Goal: Task Accomplishment & Management: Complete application form

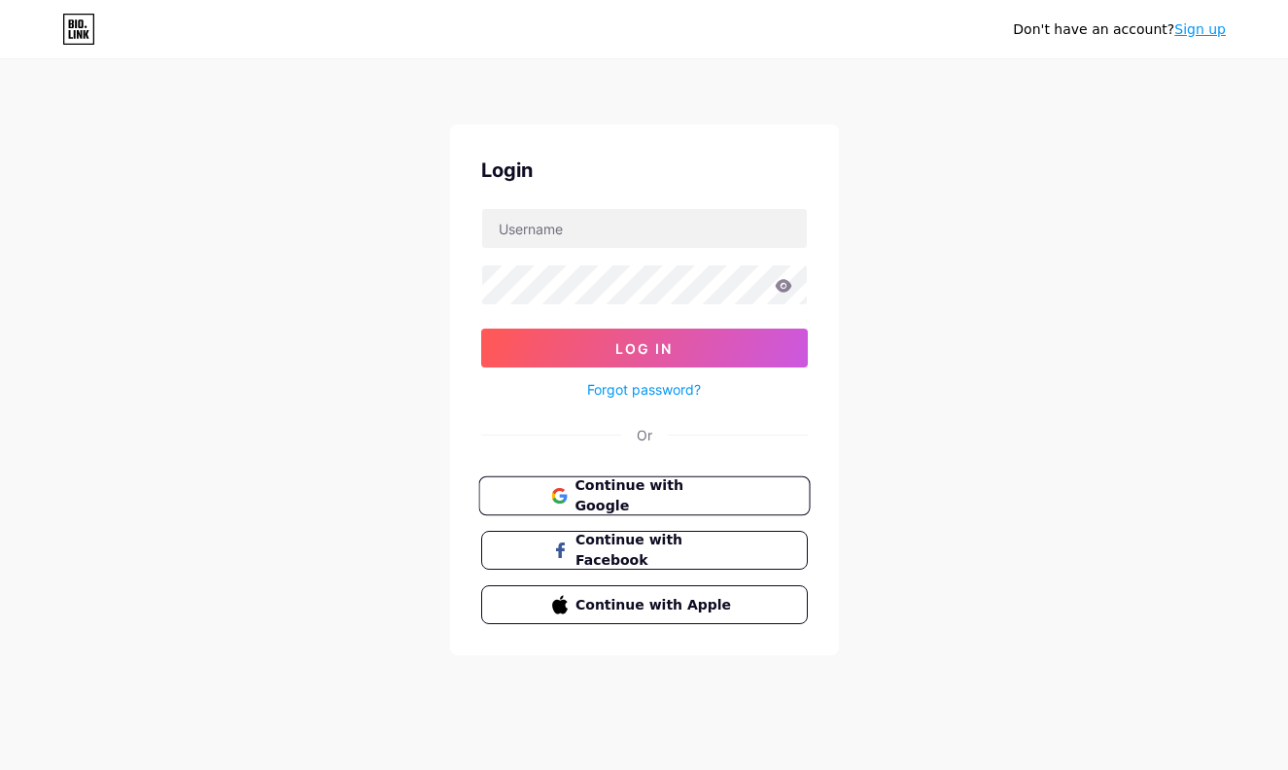
click at [695, 492] on span "Continue with Google" at bounding box center [655, 496] width 162 height 42
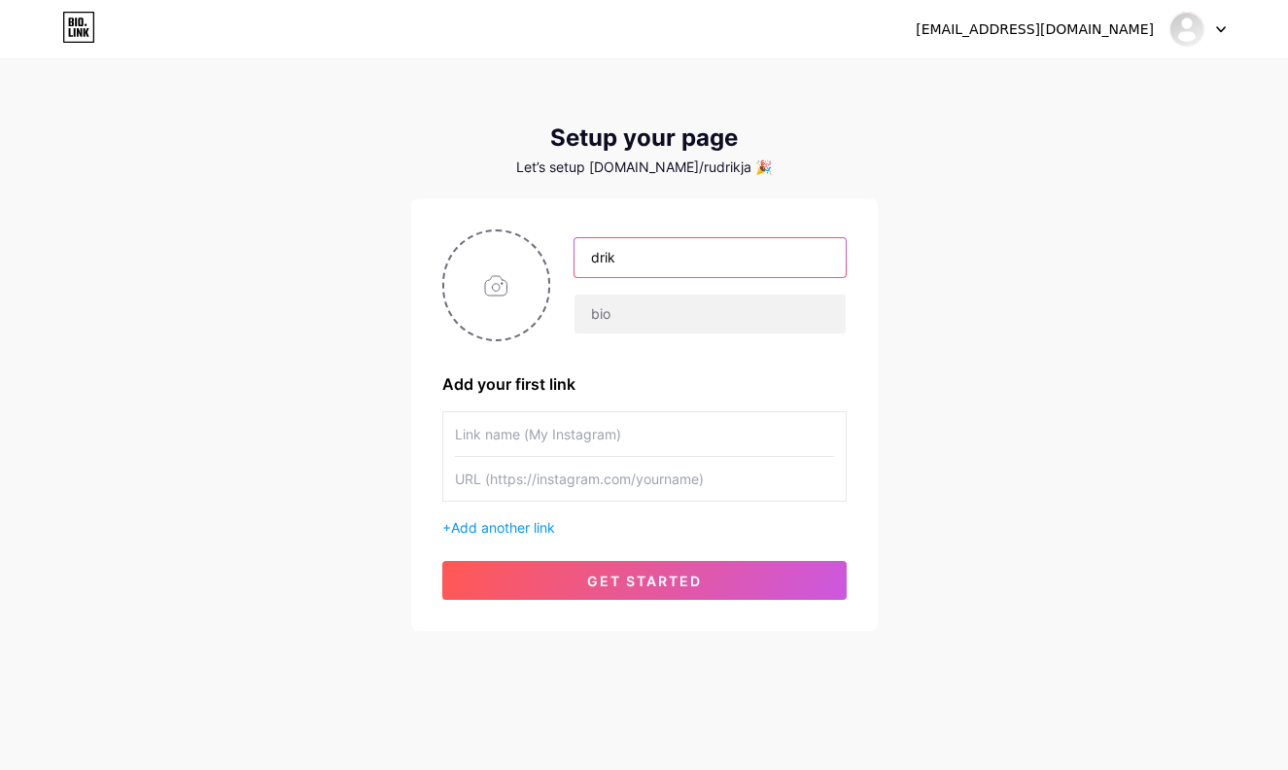
click at [666, 271] on input "drik" at bounding box center [709, 257] width 270 height 39
type input "drik"
click at [1201, 36] on img at bounding box center [1186, 29] width 31 height 31
click at [1225, 32] on icon at bounding box center [1221, 29] width 10 height 7
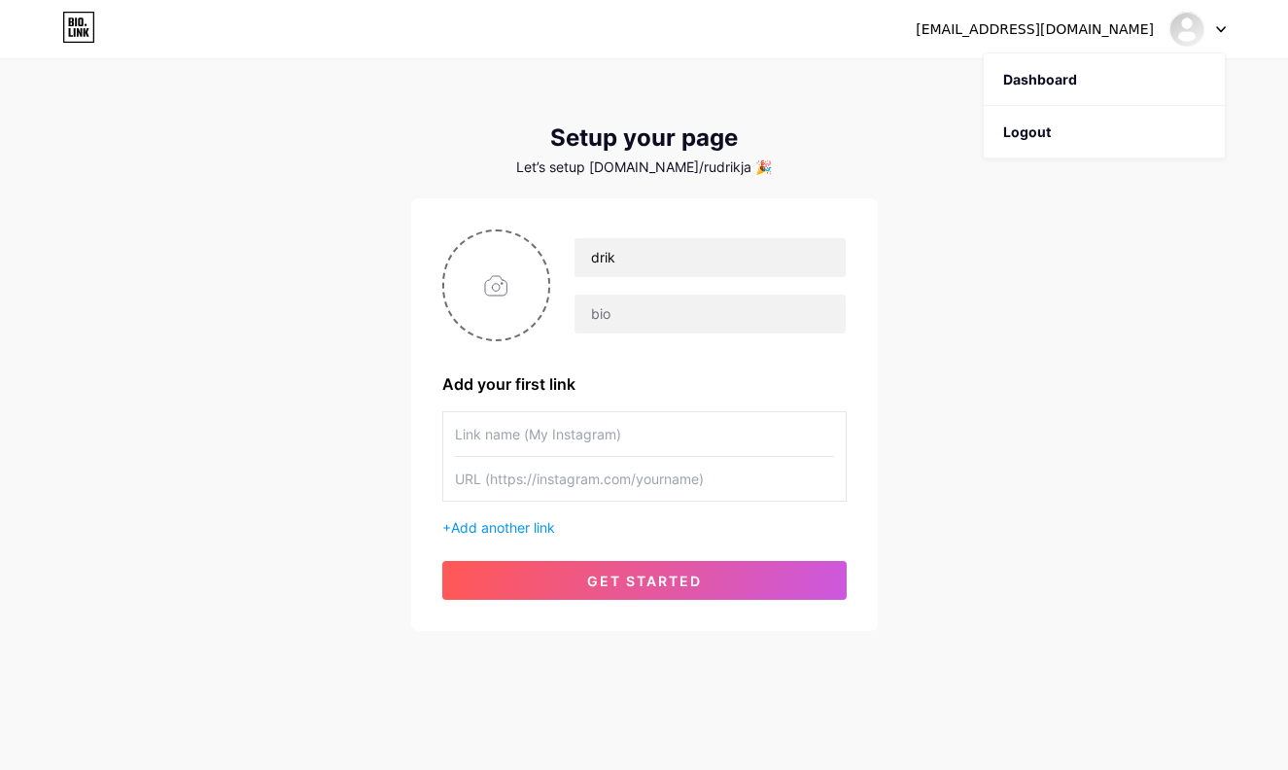
click at [1225, 32] on icon at bounding box center [1221, 29] width 10 height 7
click at [1189, 33] on img at bounding box center [1186, 29] width 31 height 31
click at [1179, 78] on link "Dashboard" at bounding box center [1104, 79] width 241 height 52
